Goal: Navigation & Orientation: Find specific page/section

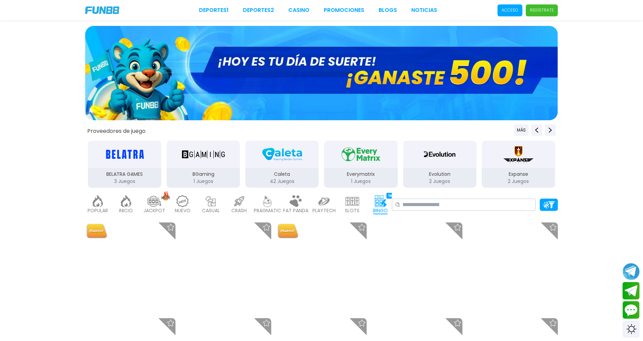
click link "NOTICIAS" at bounding box center [424, 10] width 26 height 8
